Goal: Check status: Check status

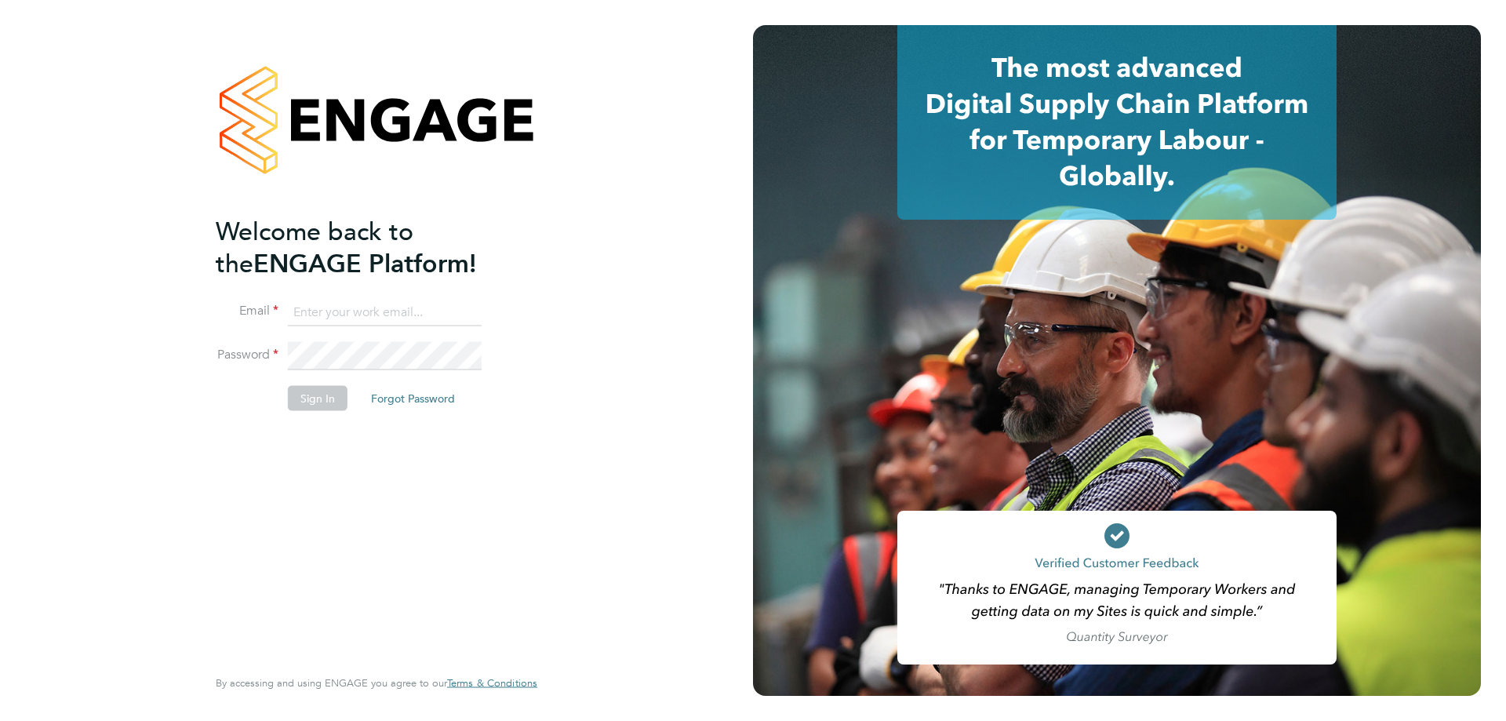
type input "c.batty@ionic.jobs"
click at [310, 404] on button "Sign In" at bounding box center [318, 398] width 60 height 25
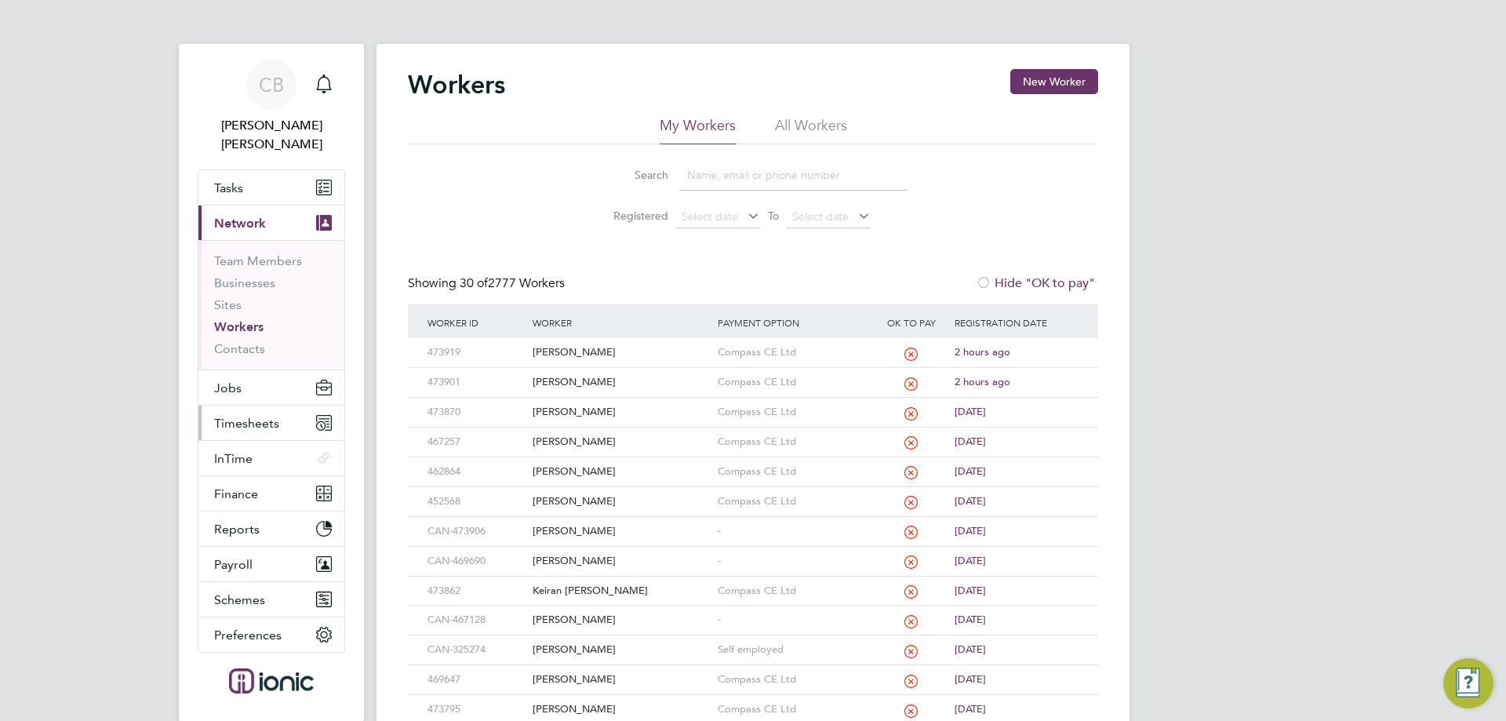
click at [248, 416] on span "Timesheets" at bounding box center [246, 423] width 65 height 15
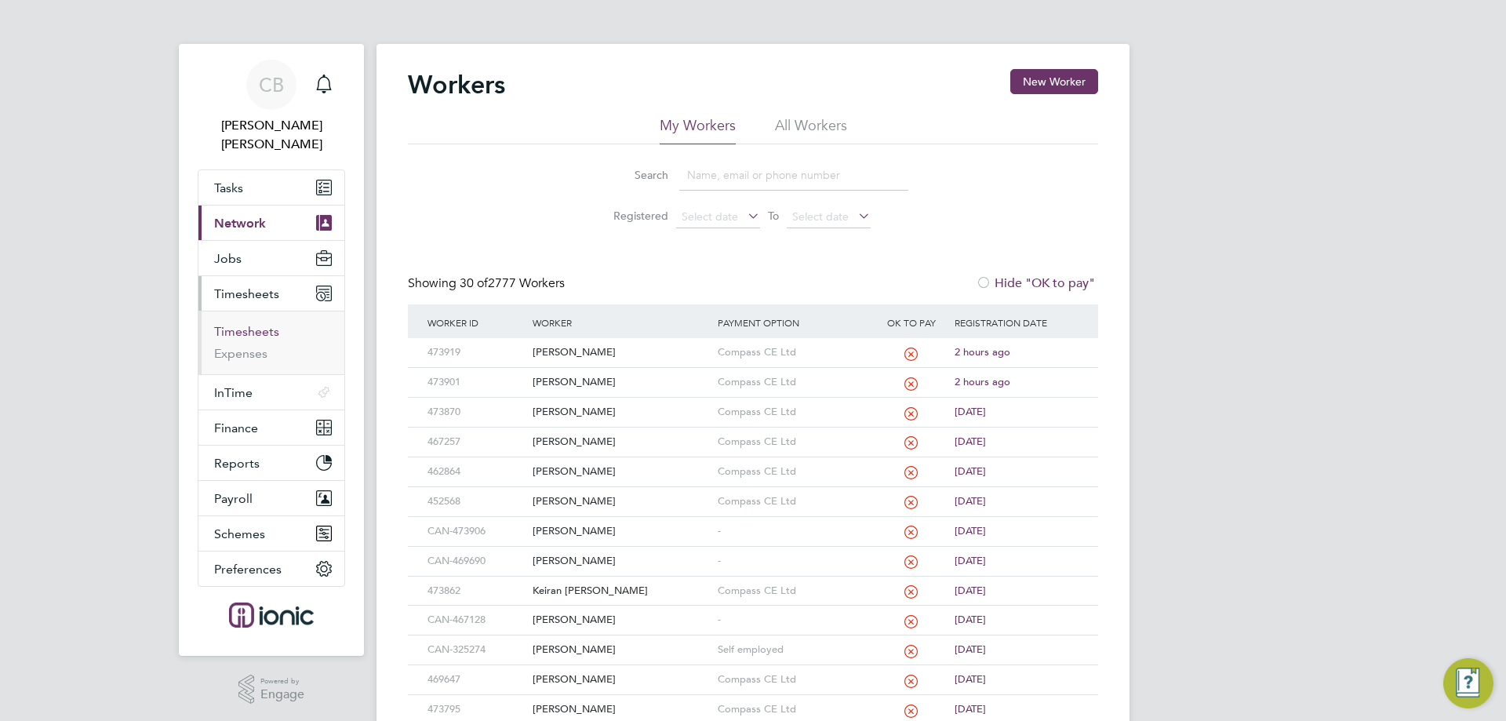
click at [244, 324] on link "Timesheets" at bounding box center [246, 331] width 65 height 15
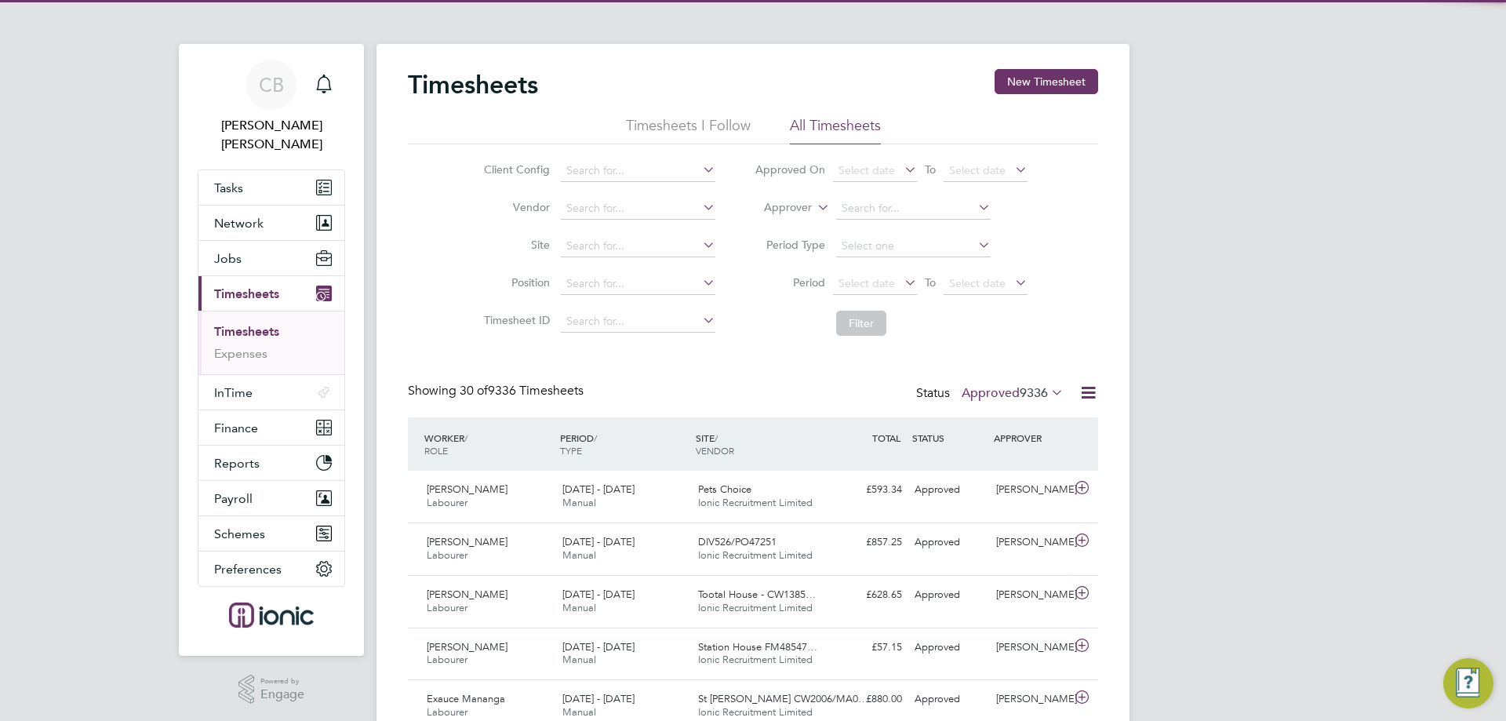
click at [866, 282] on span "Select date" at bounding box center [866, 283] width 56 height 14
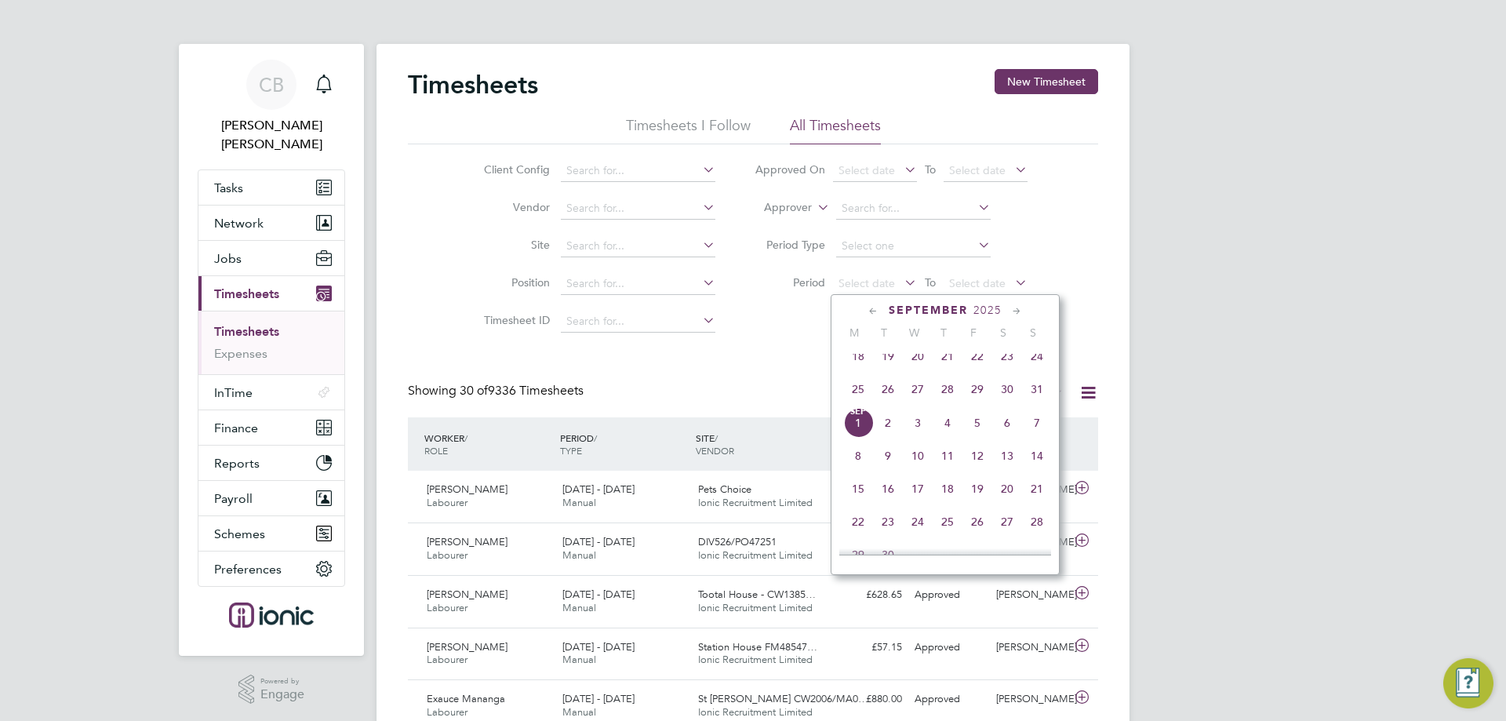
click at [856, 398] on span "25" at bounding box center [858, 389] width 30 height 30
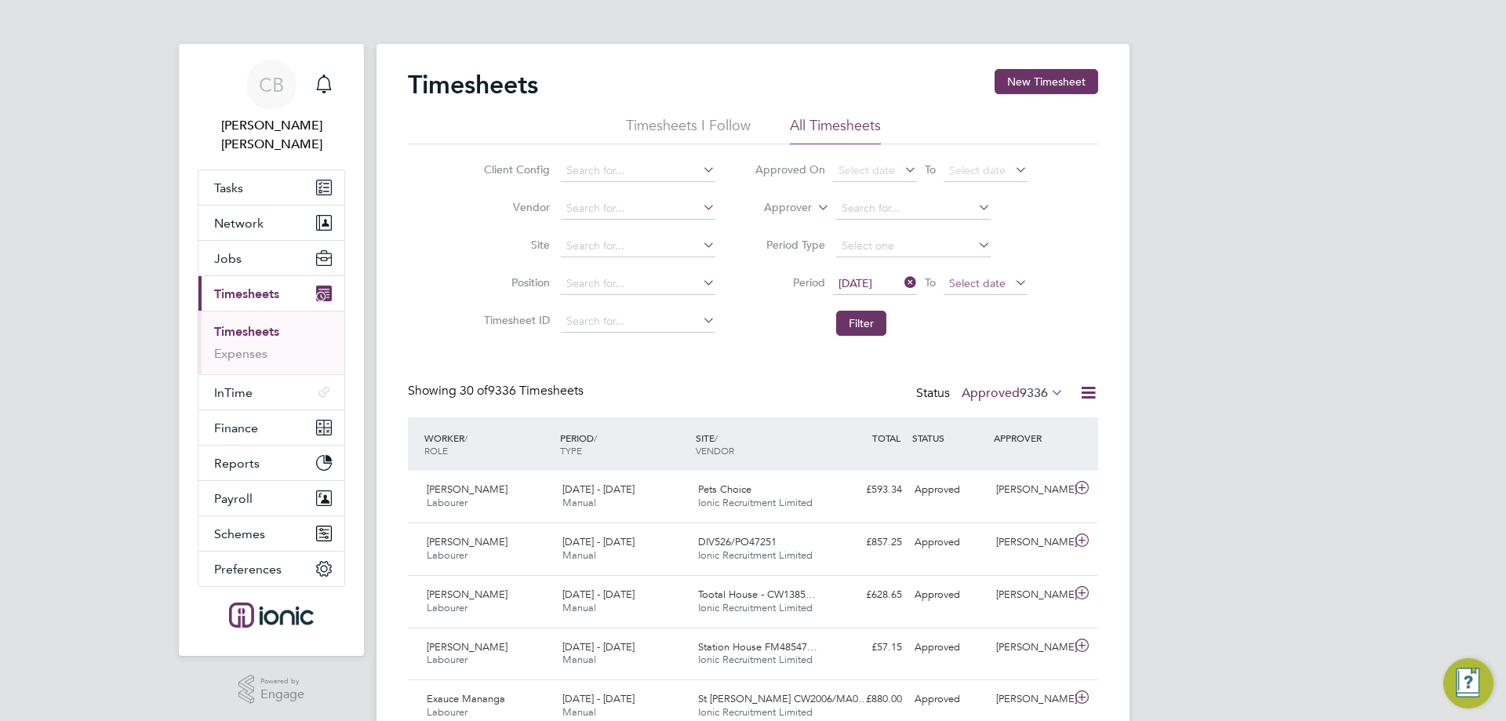
click at [988, 281] on span "Select date" at bounding box center [977, 283] width 56 height 14
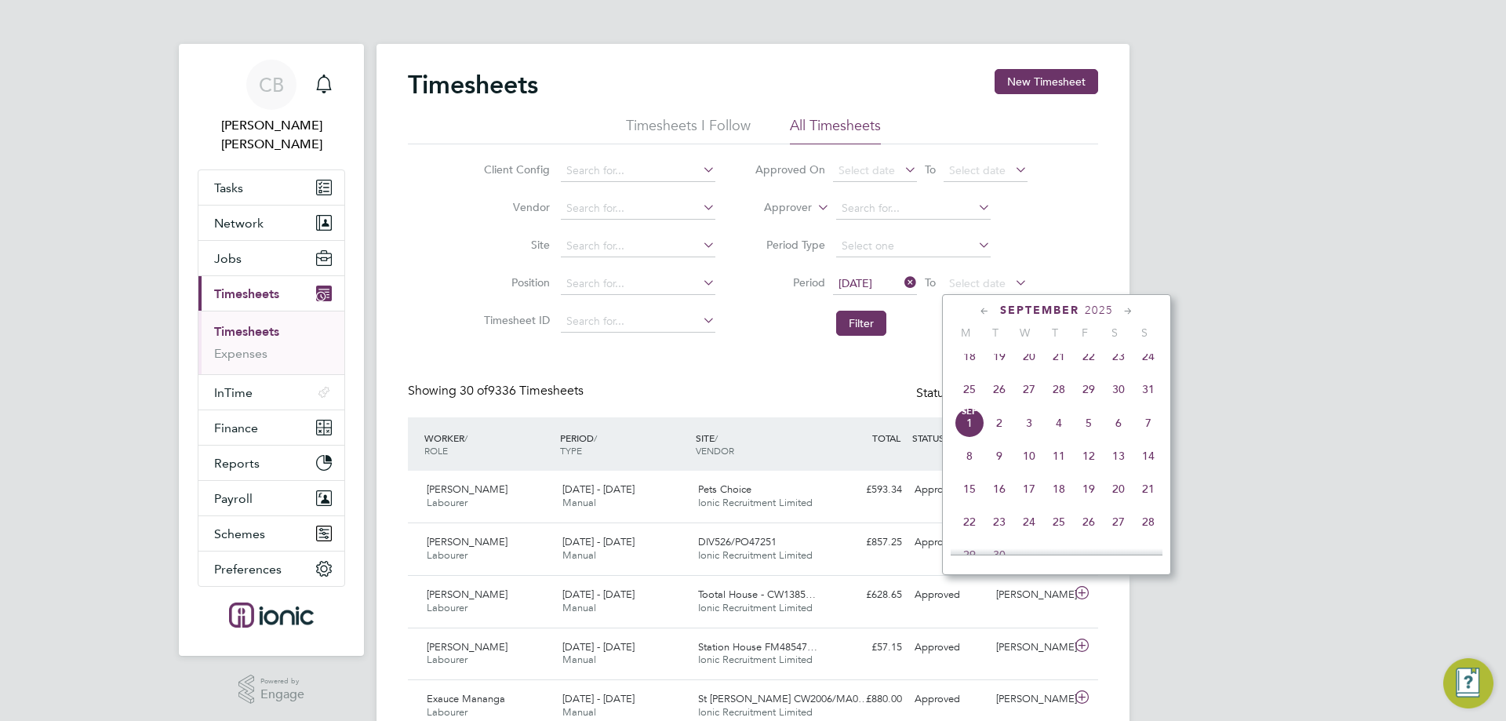
click at [1145, 394] on span "31" at bounding box center [1148, 389] width 30 height 30
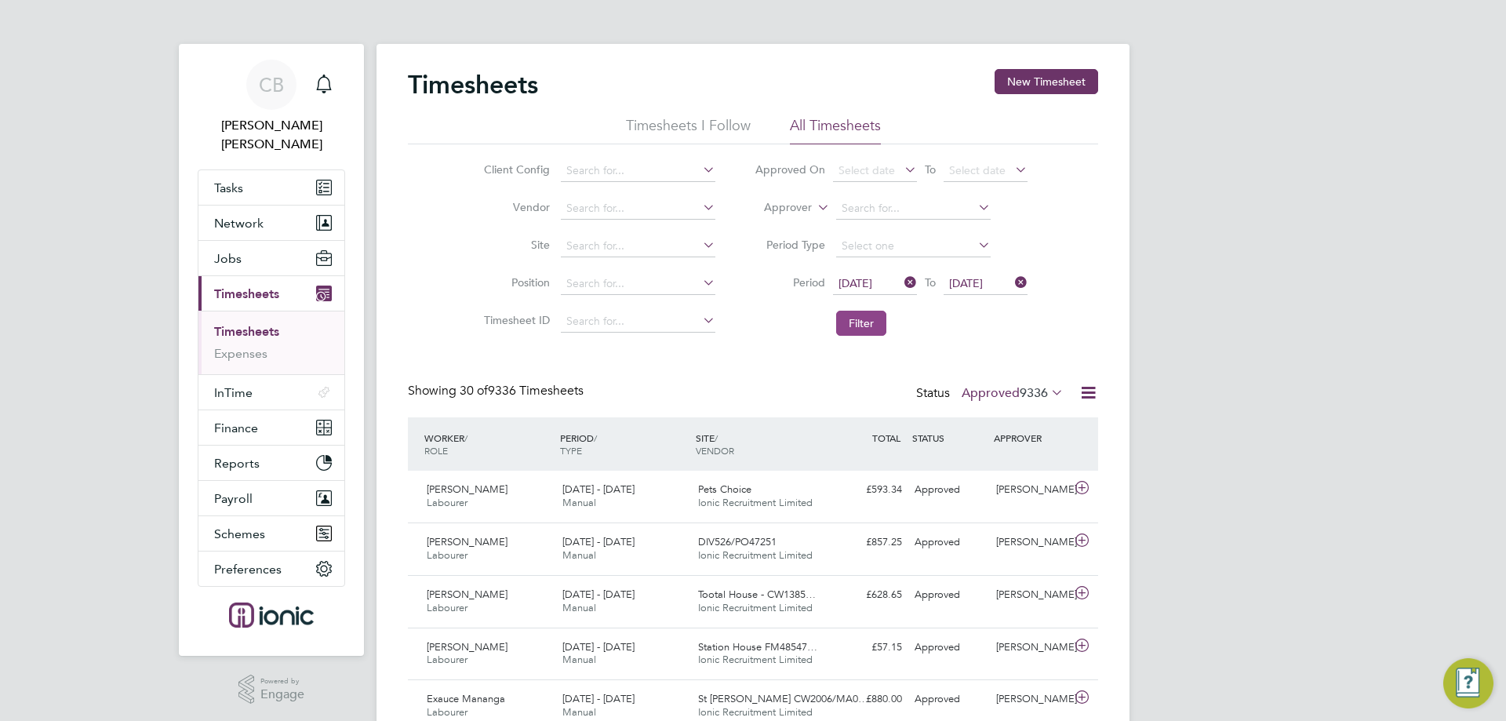
click at [858, 321] on button "Filter" at bounding box center [861, 323] width 50 height 25
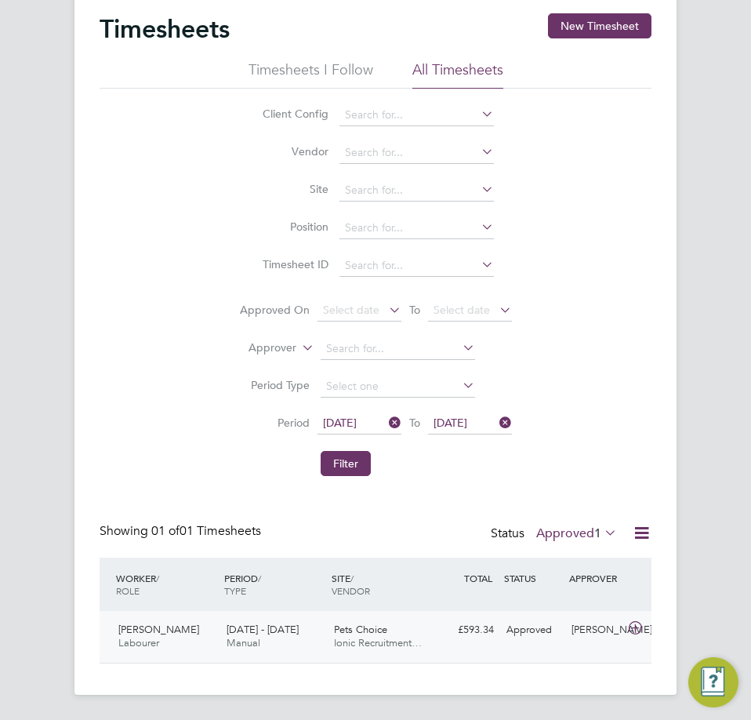
click at [376, 645] on span "Ionic Recruitment…" at bounding box center [378, 642] width 88 height 13
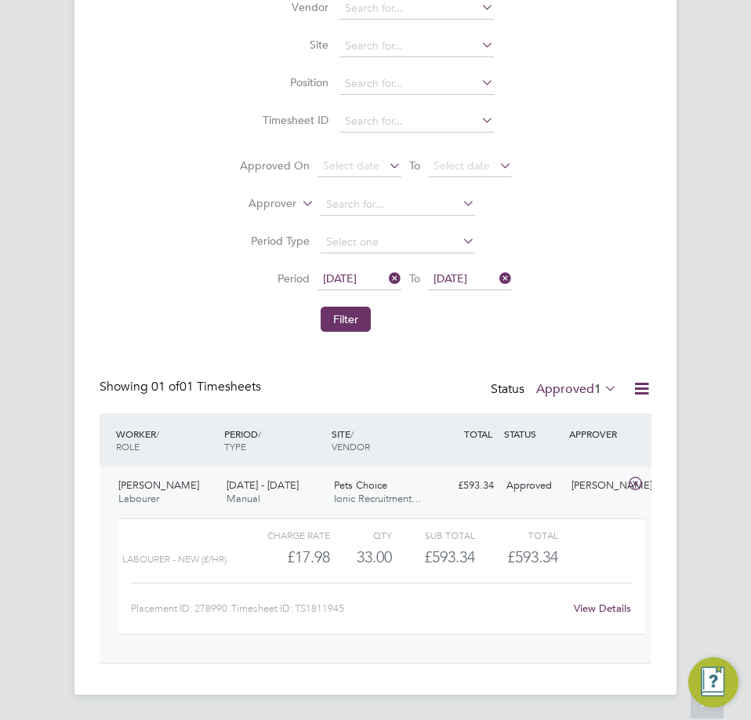
click at [565, 393] on label "Approved 1" at bounding box center [576, 389] width 81 height 16
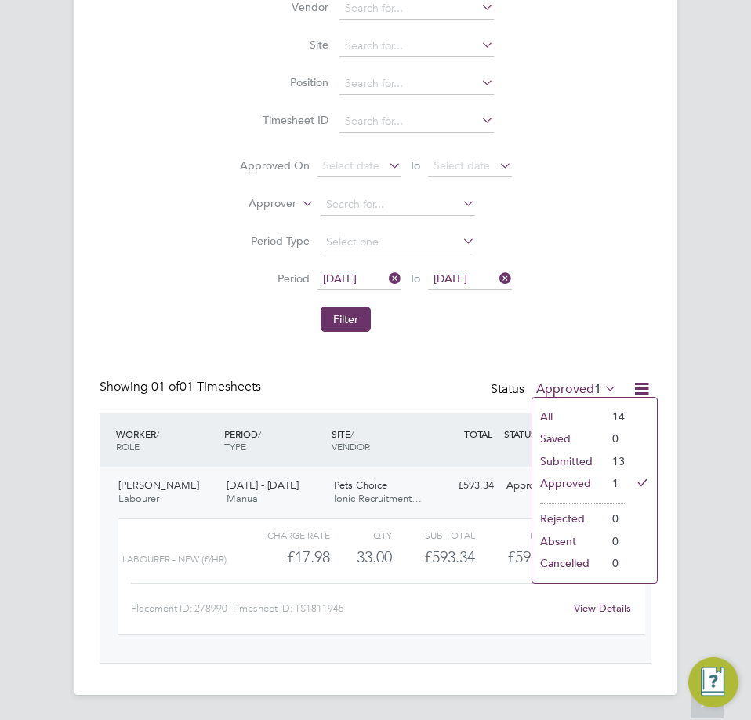
click at [583, 456] on li "Submitted" at bounding box center [568, 461] width 72 height 22
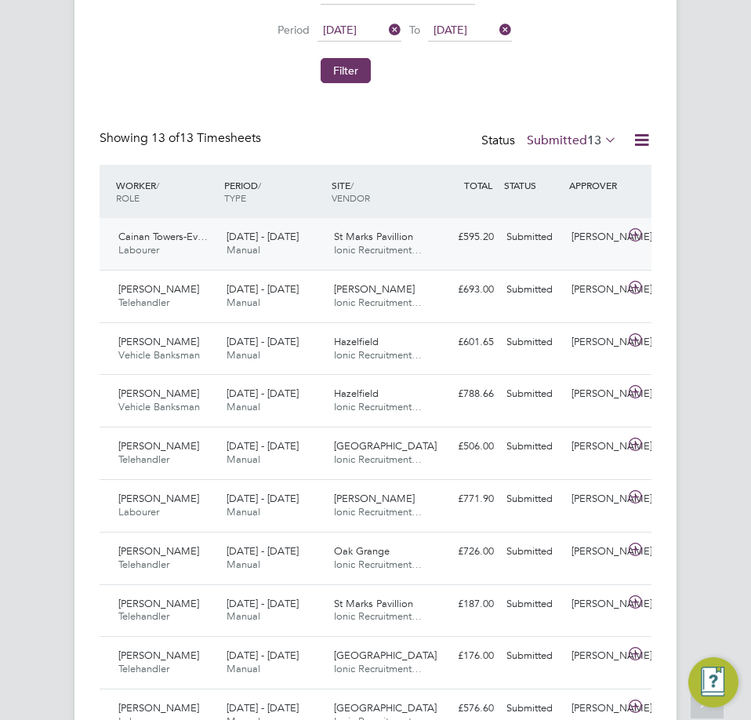
click at [415, 234] on div "St Marks Pavillion Ionic Recruitment…" at bounding box center [382, 243] width 108 height 39
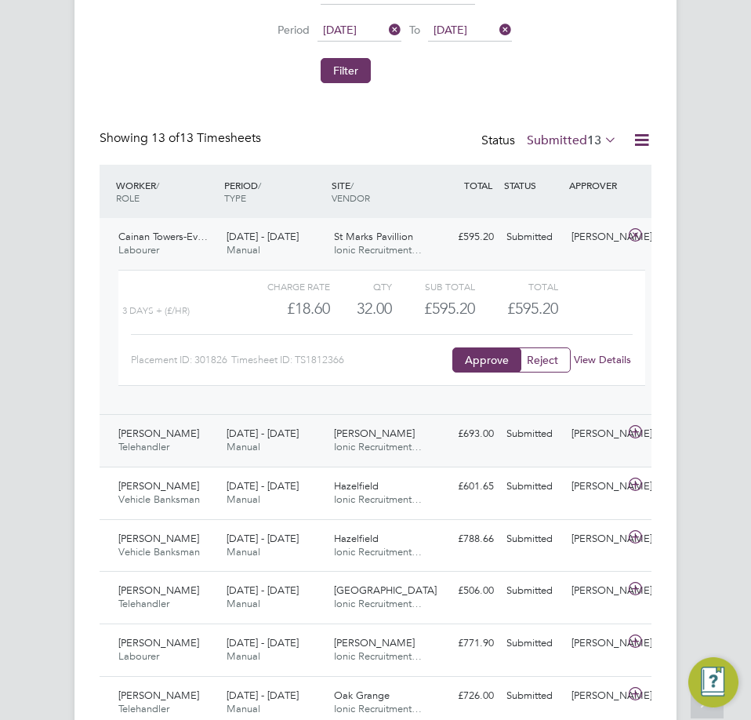
click at [347, 446] on span "Ionic Recruitment…" at bounding box center [378, 446] width 88 height 13
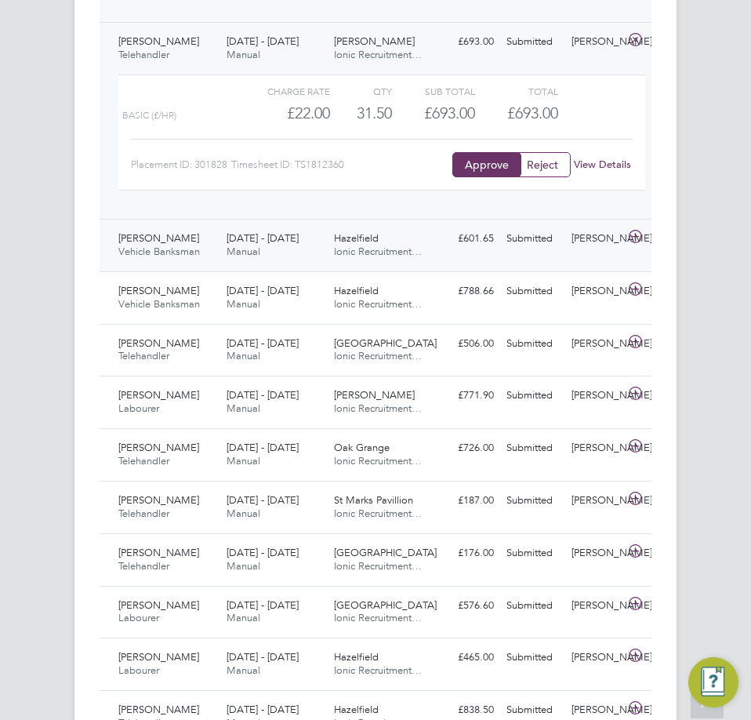
click at [331, 237] on div "Hazelfield Ionic Recruitment…" at bounding box center [382, 245] width 108 height 39
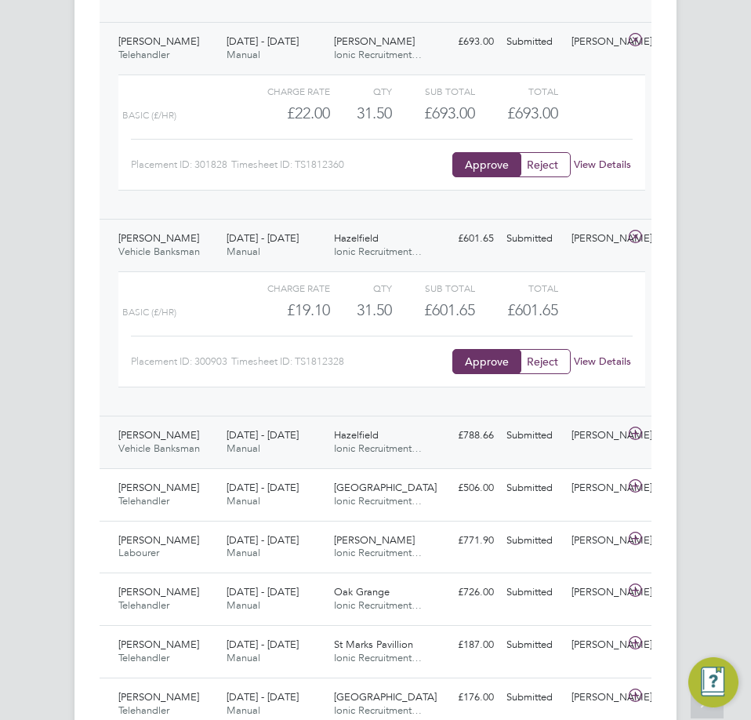
drag, startPoint x: 300, startPoint y: 444, endPoint x: 349, endPoint y: 436, distance: 50.0
click at [300, 444] on div "[DATE] - [DATE] Manual" at bounding box center [274, 442] width 108 height 39
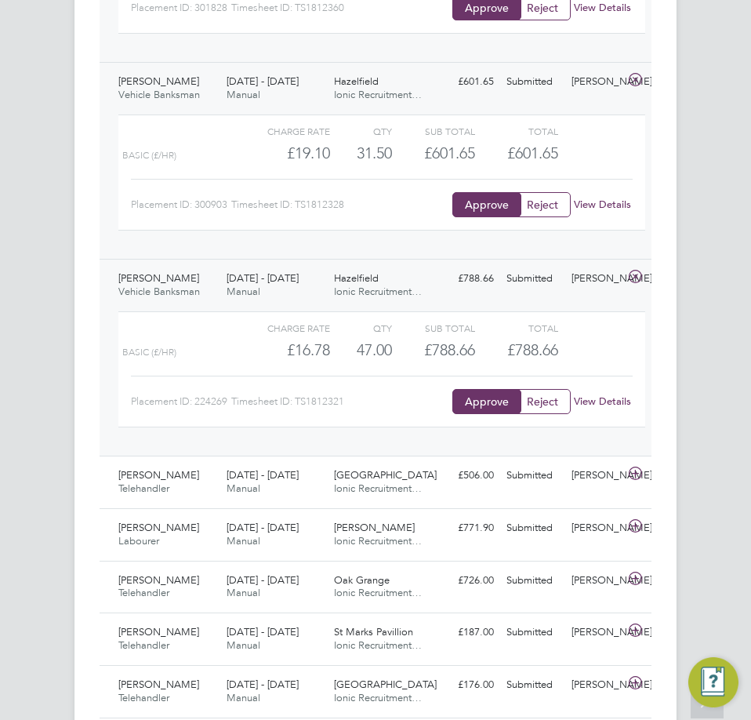
scroll to position [1680, 0]
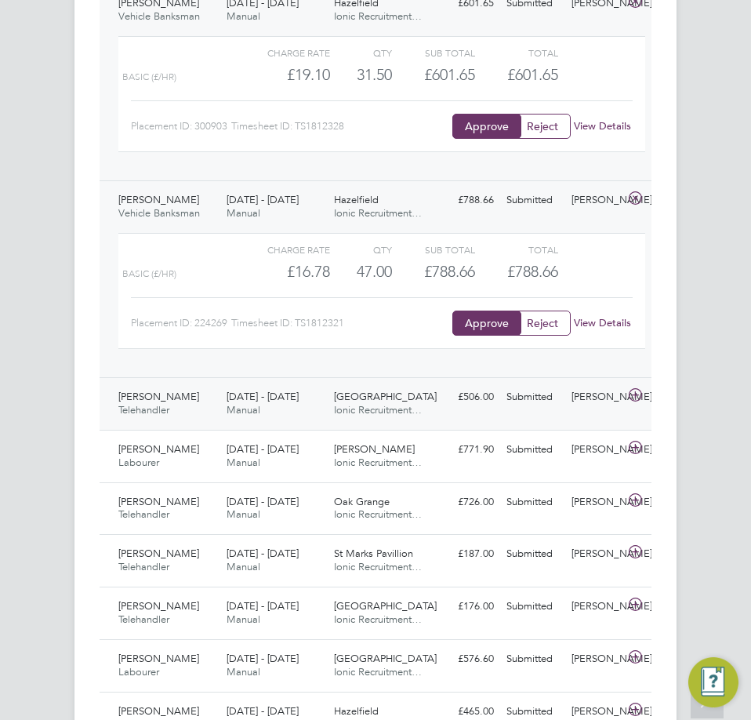
click at [346, 398] on span "[GEOGRAPHIC_DATA]" at bounding box center [385, 396] width 103 height 13
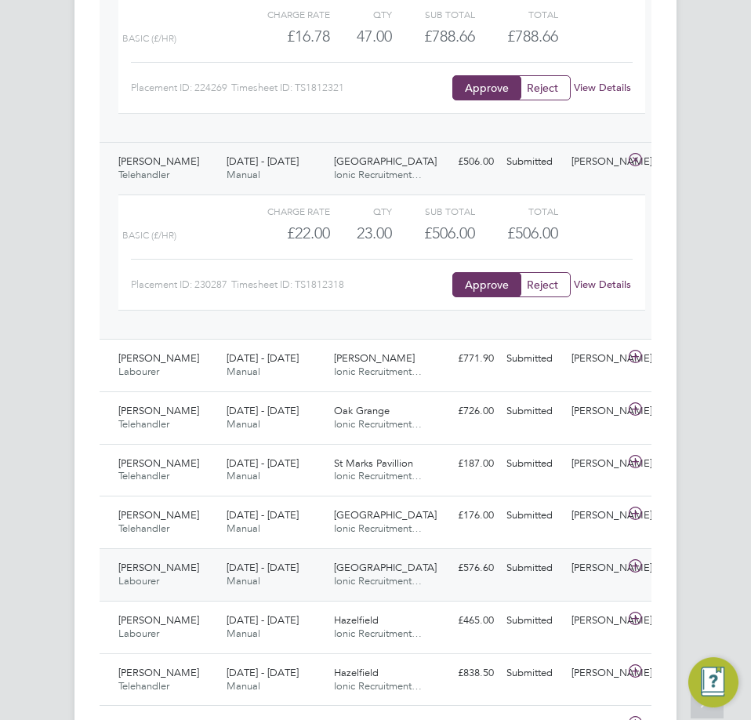
scroll to position [2010, 0]
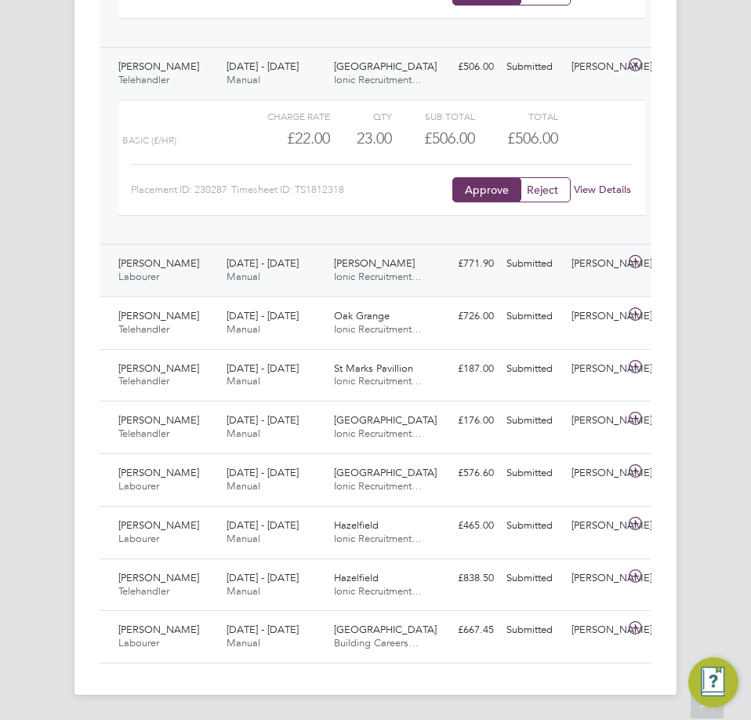
click at [353, 273] on span "Ionic Recruitment…" at bounding box center [378, 276] width 88 height 13
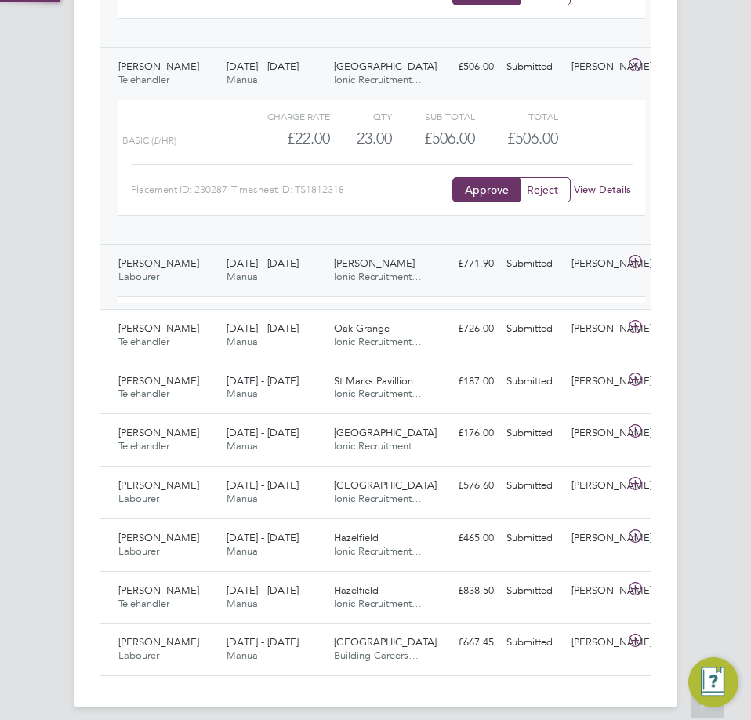
scroll to position [27, 125]
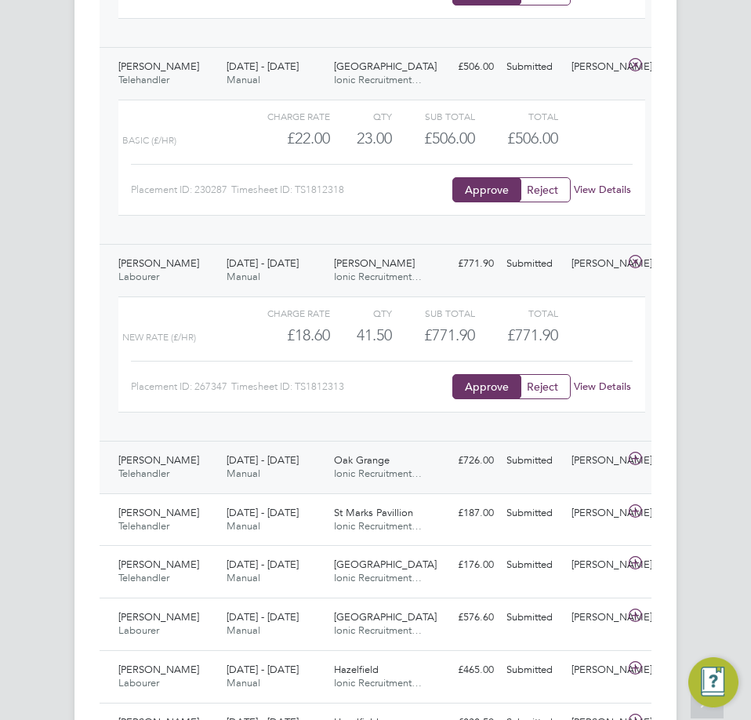
click at [456, 471] on div "£726.00 Submitted" at bounding box center [468, 461] width 65 height 26
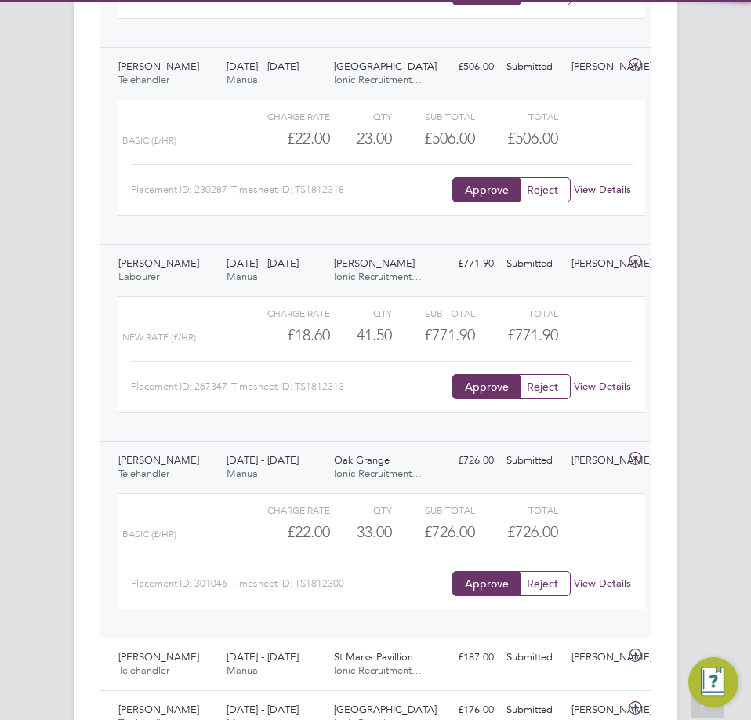
scroll to position [2299, 0]
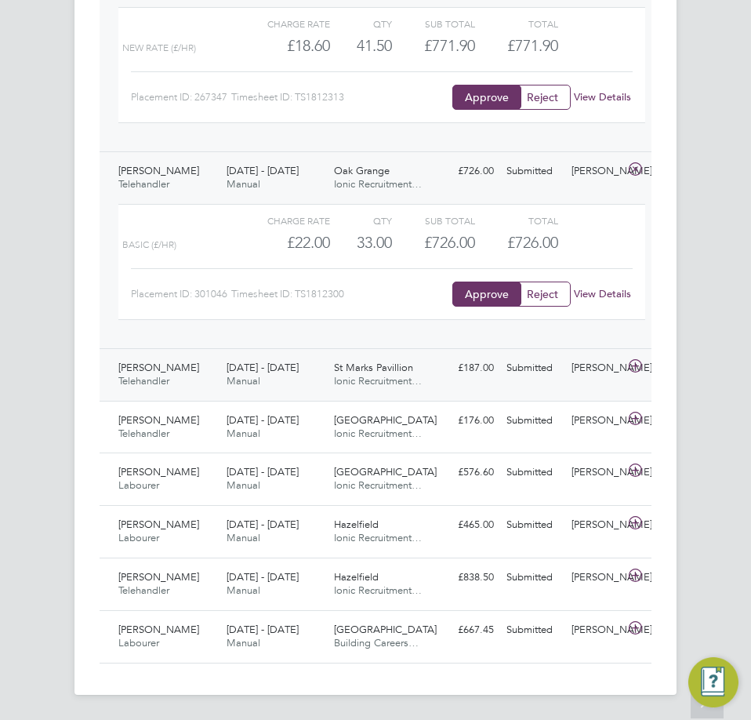
click at [348, 361] on span "St Marks Pavillion" at bounding box center [373, 367] width 79 height 13
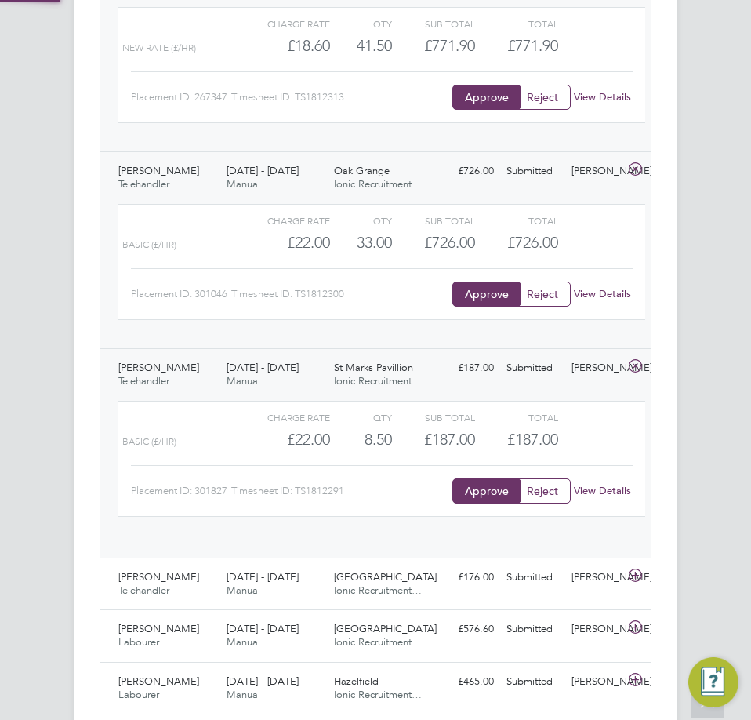
scroll to position [27, 125]
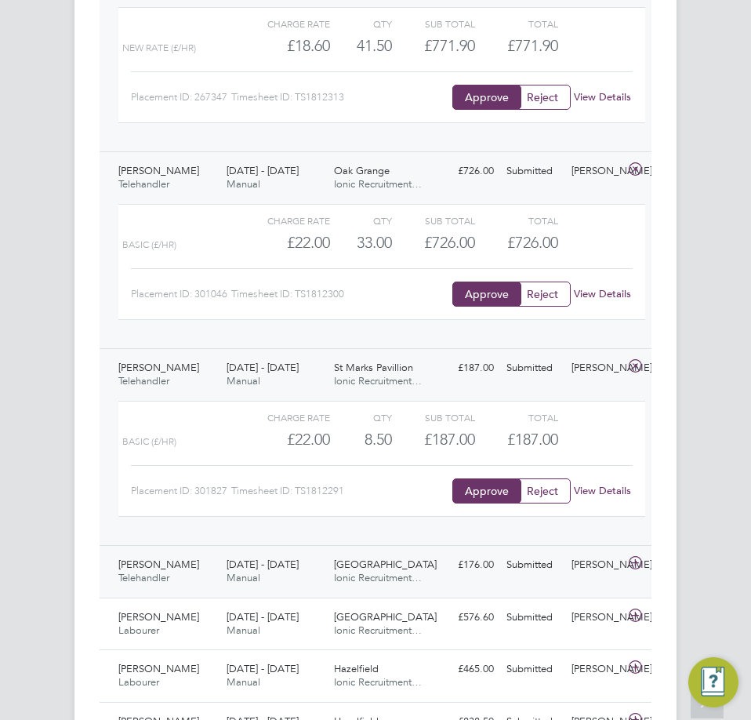
click at [355, 583] on span "Ionic Recruitment…" at bounding box center [378, 577] width 88 height 13
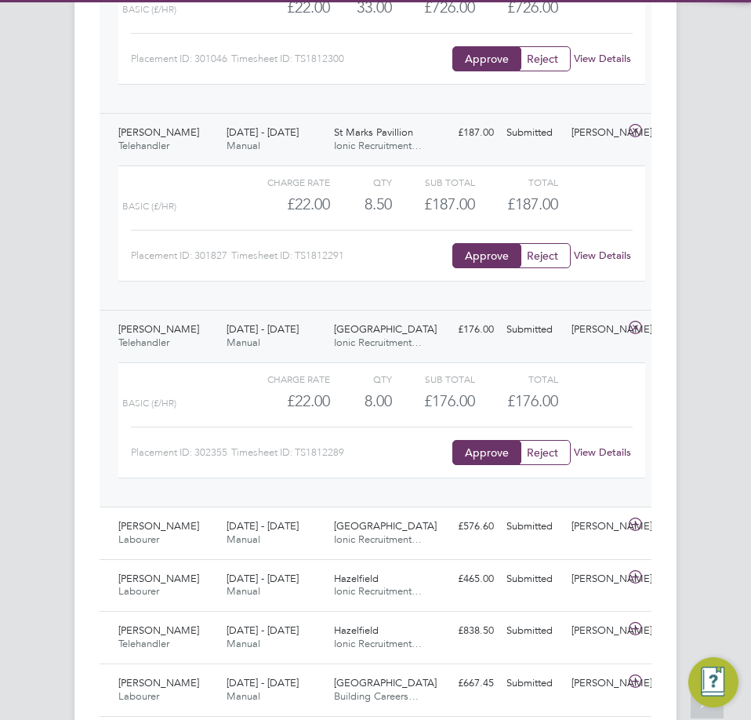
scroll to position [2588, 0]
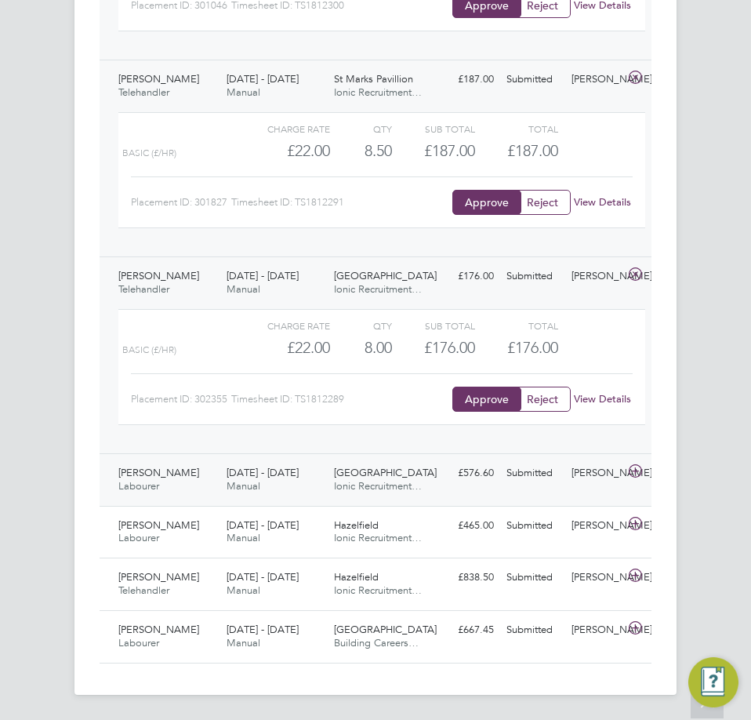
click at [377, 468] on span "[GEOGRAPHIC_DATA]" at bounding box center [385, 472] width 103 height 13
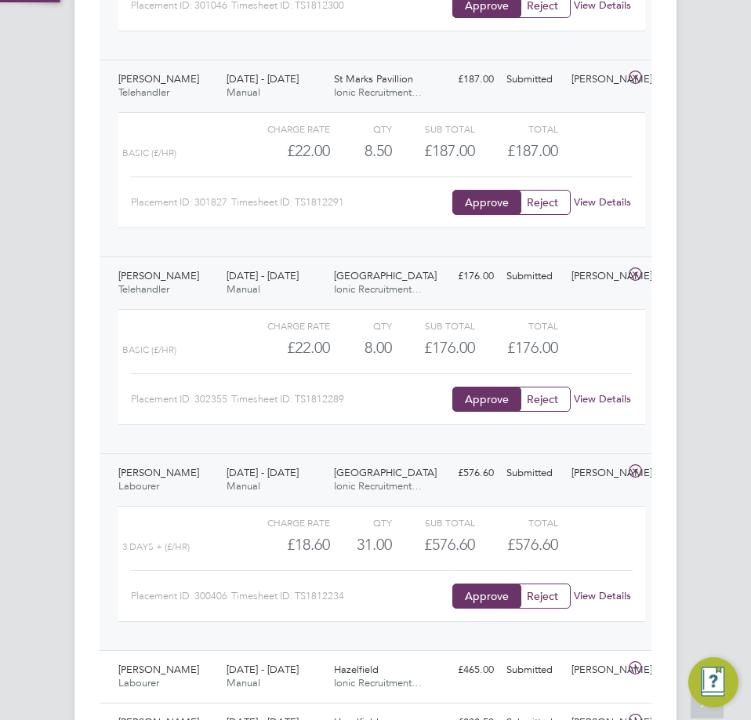
scroll to position [2732, 0]
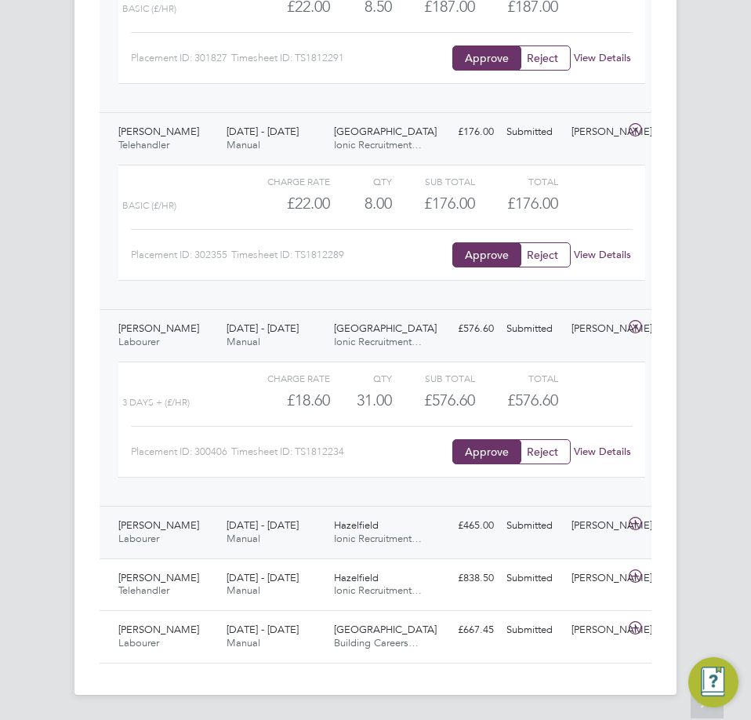
click at [279, 529] on span "[DATE] - [DATE]" at bounding box center [263, 524] width 72 height 13
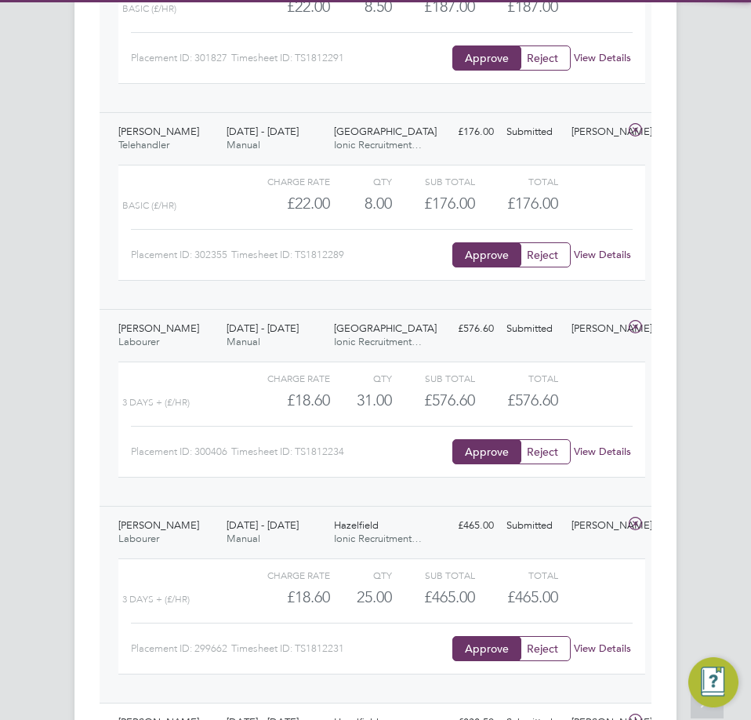
scroll to position [2876, 0]
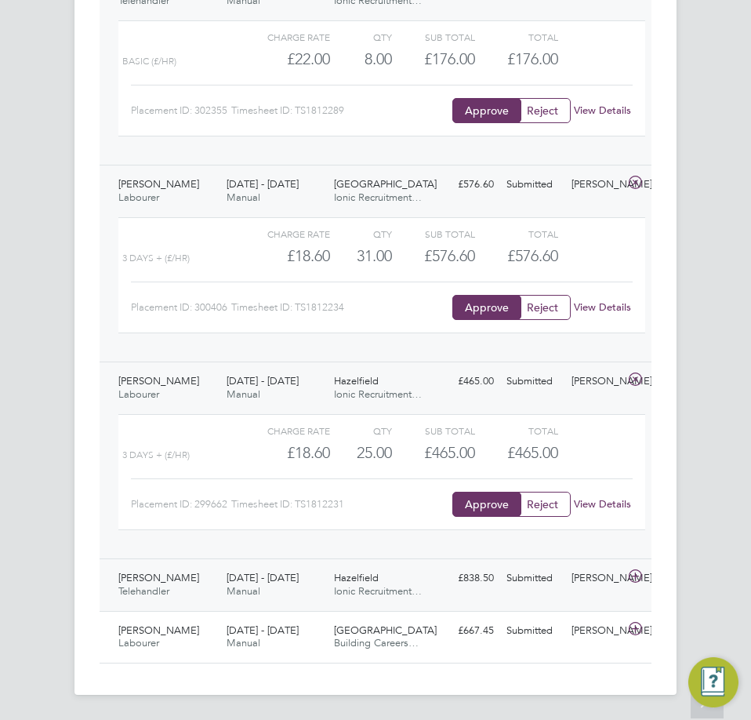
drag, startPoint x: 402, startPoint y: 594, endPoint x: 401, endPoint y: 576, distance: 17.3
click at [402, 594] on span "Ionic Recruitment…" at bounding box center [378, 590] width 88 height 13
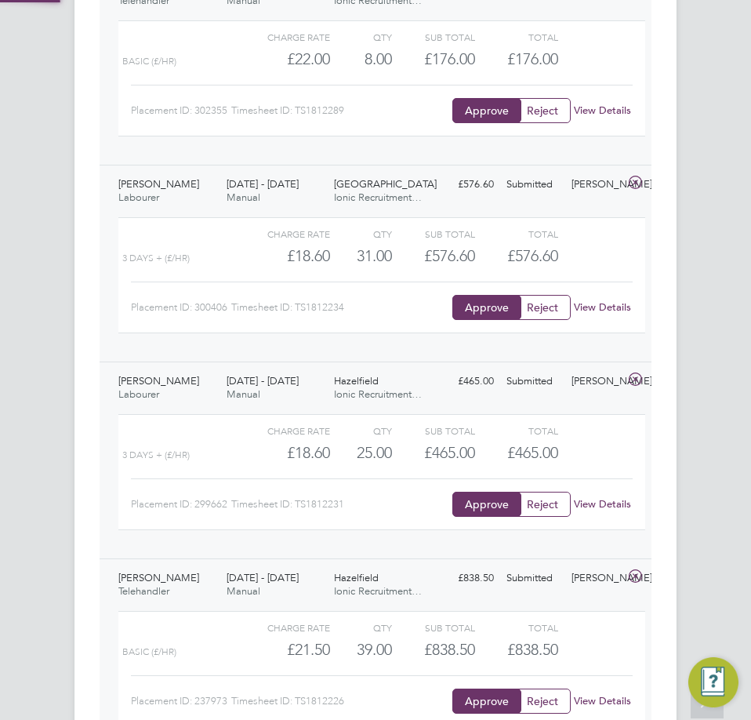
scroll to position [3021, 0]
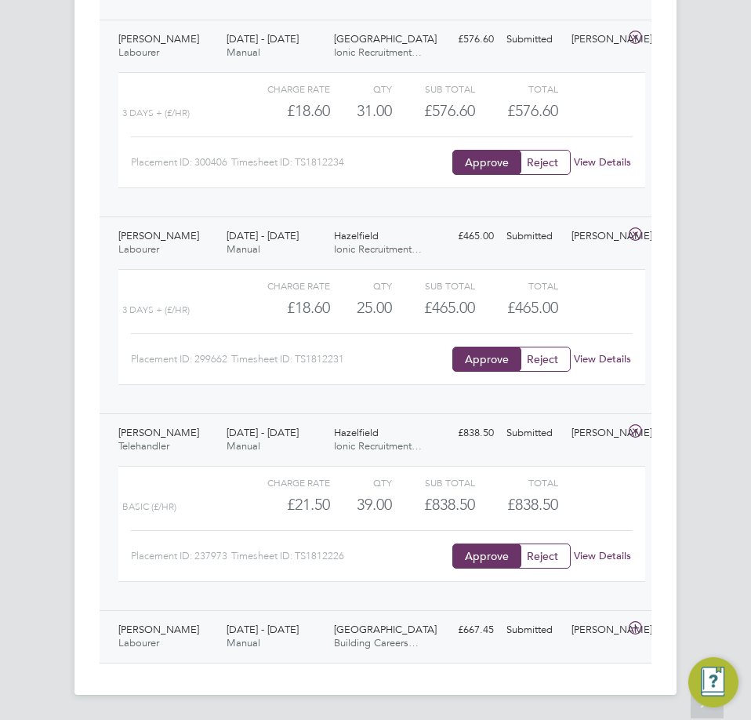
click at [356, 622] on div "[GEOGRAPHIC_DATA] Careers…" at bounding box center [382, 636] width 108 height 39
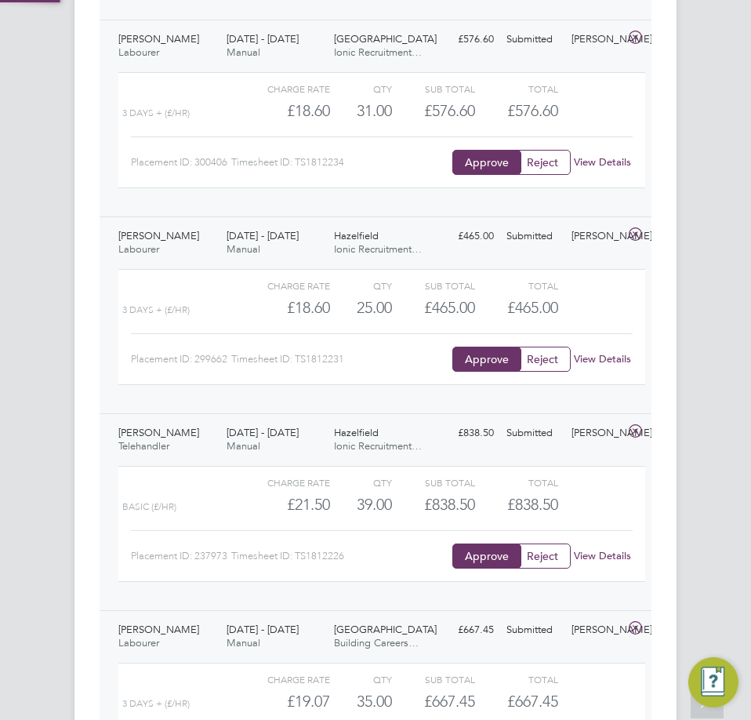
scroll to position [3166, 0]
